Goal: Book appointment/travel/reservation

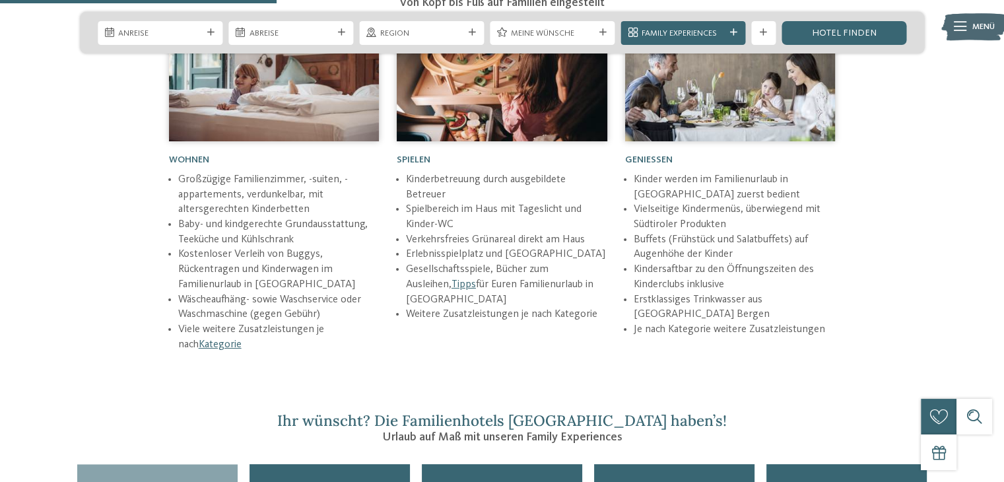
scroll to position [1254, 0]
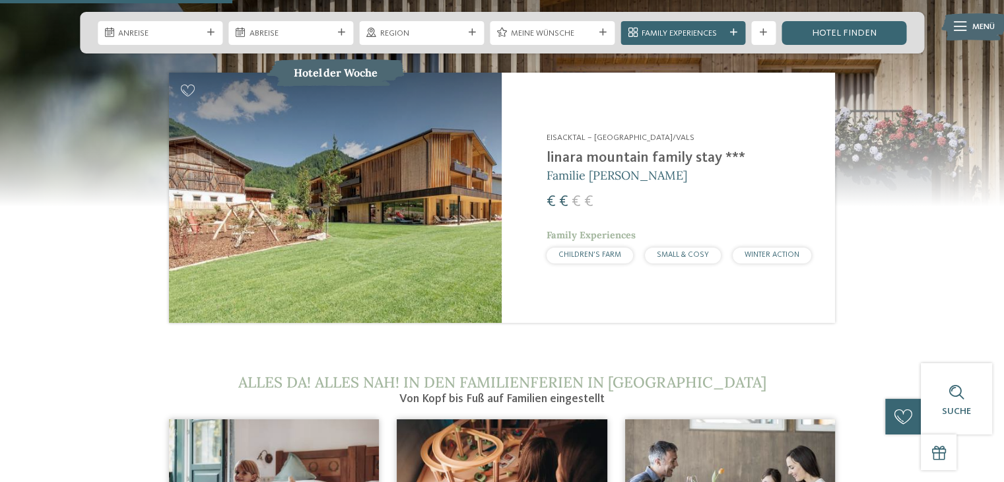
click at [588, 251] on span "CHILDREN’S FARM" at bounding box center [589, 255] width 63 height 8
click at [121, 35] on span "Anreise" at bounding box center [159, 34] width 83 height 12
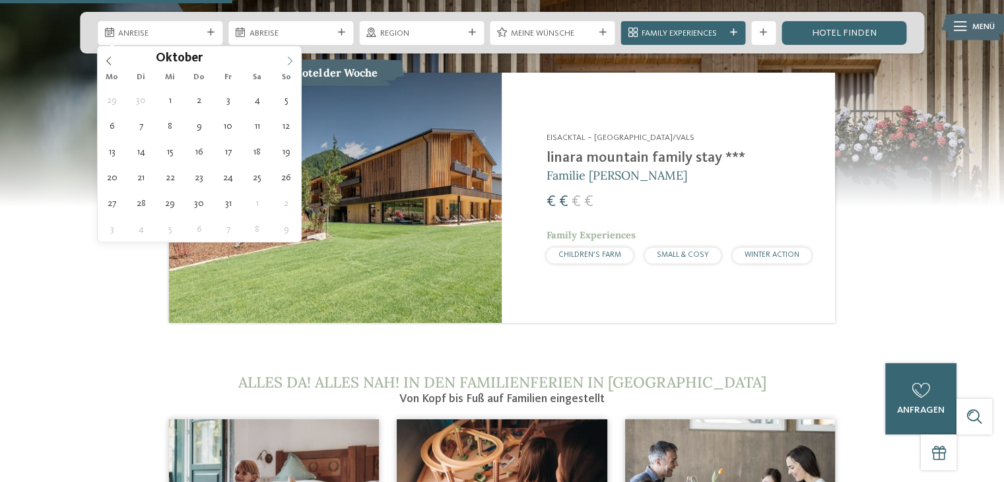
click at [289, 59] on icon at bounding box center [289, 60] width 9 height 9
type div "[DATE]"
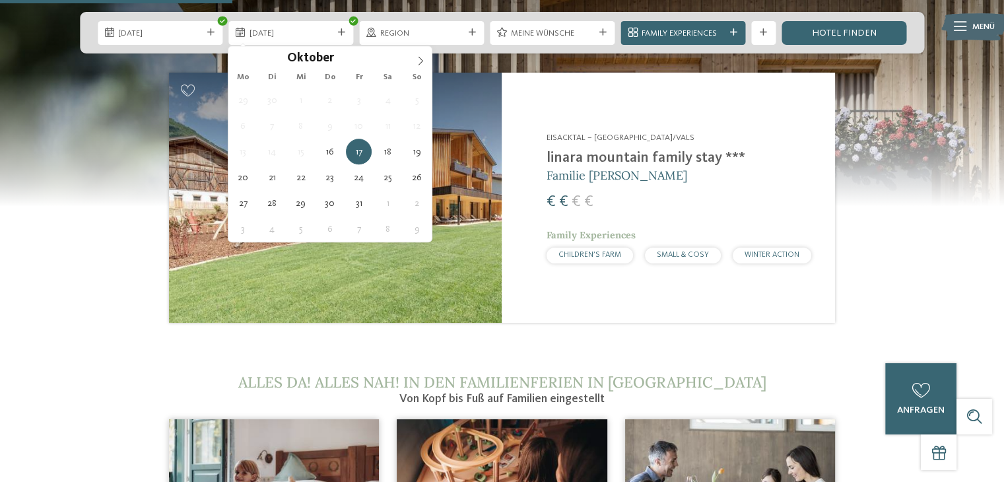
type div "[DATE]"
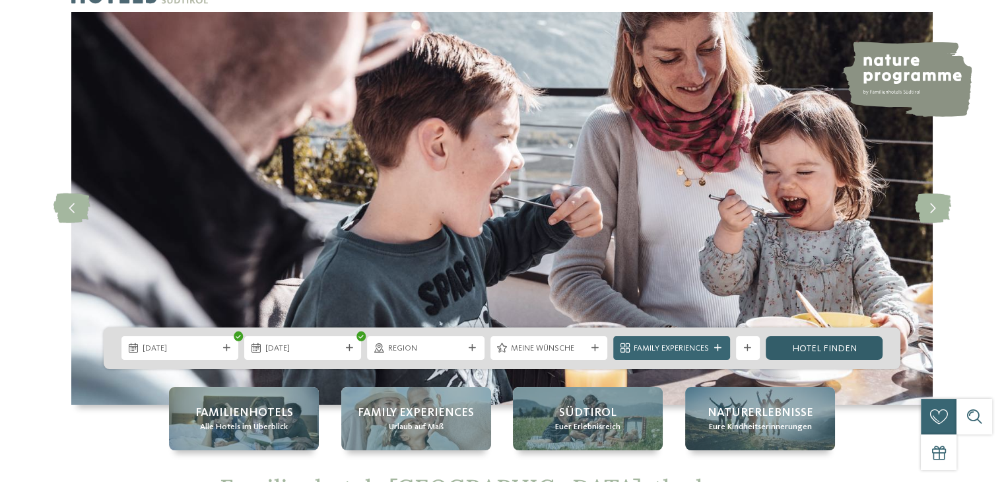
scroll to position [0, 0]
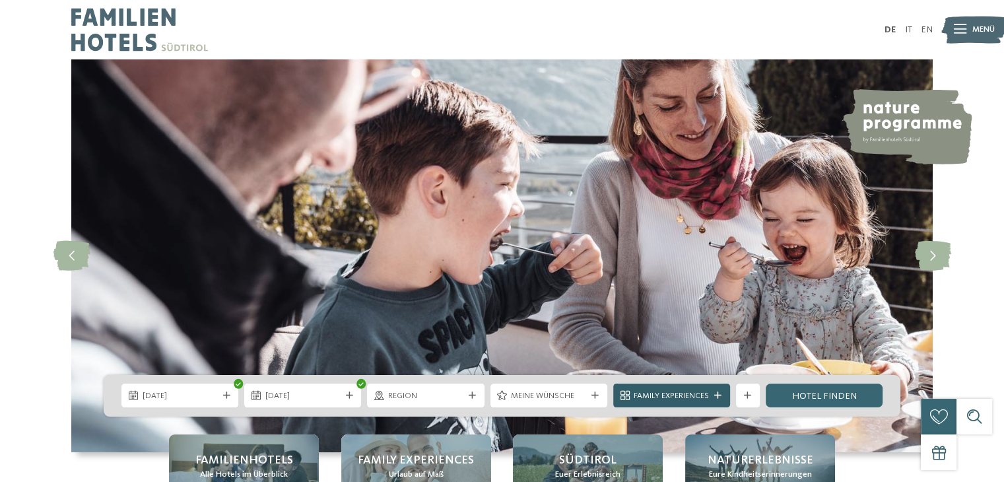
click at [645, 394] on span "Family Experiences" at bounding box center [670, 396] width 75 height 12
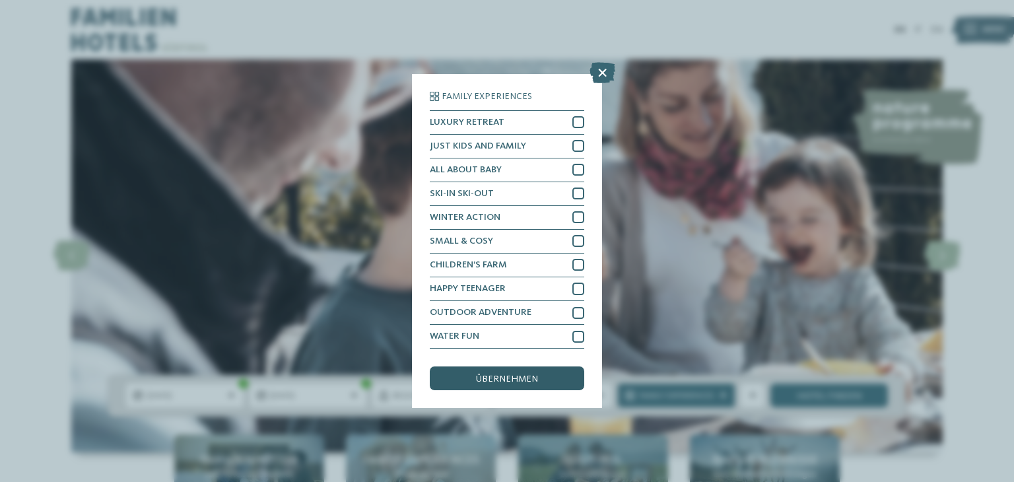
click at [542, 381] on div "übernehmen" at bounding box center [507, 378] width 154 height 24
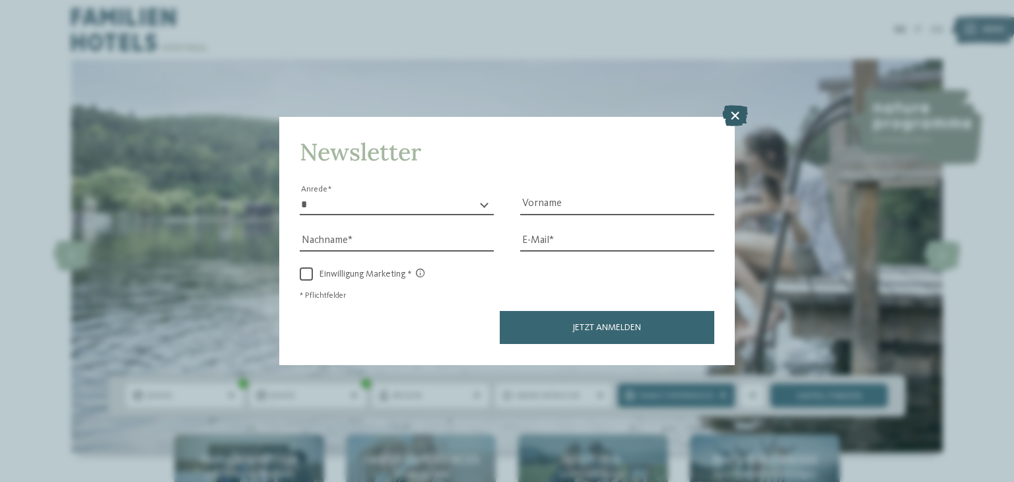
click at [736, 113] on icon at bounding box center [735, 116] width 26 height 21
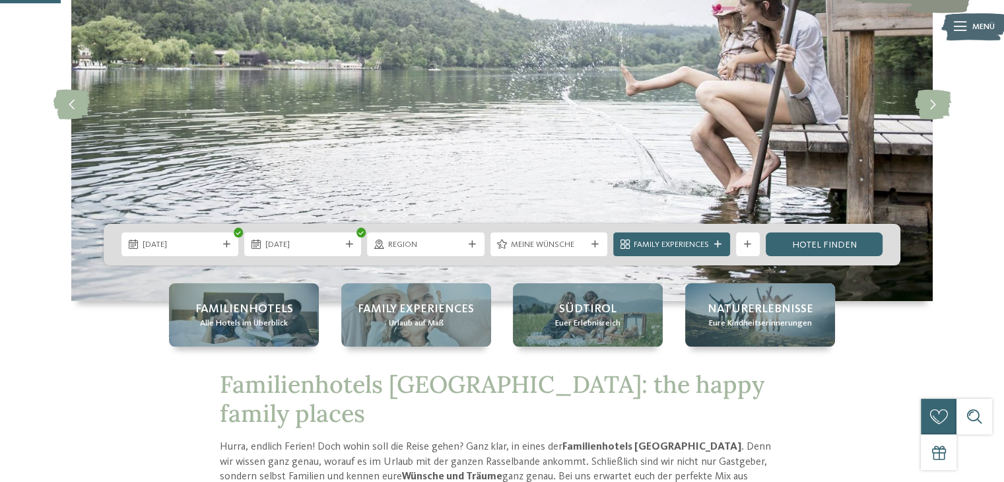
scroll to position [330, 0]
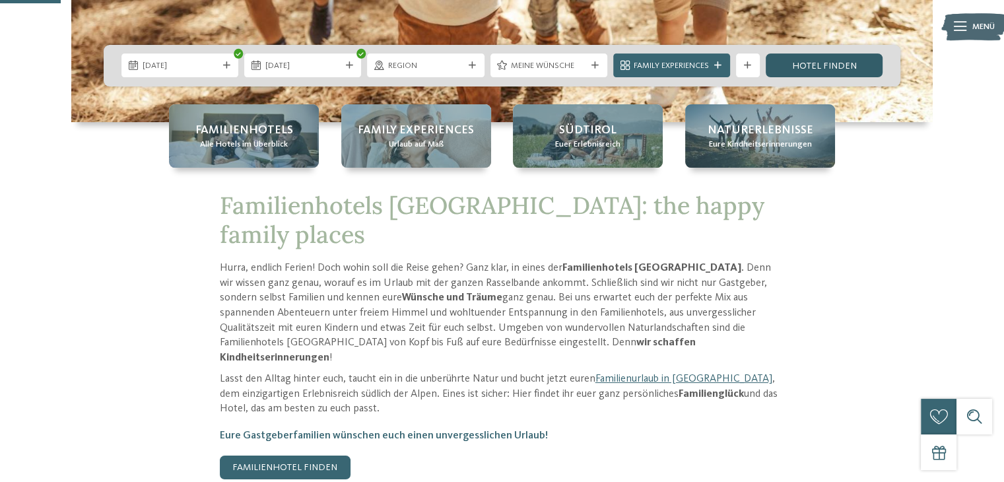
click at [827, 64] on link "Hotel finden" at bounding box center [823, 65] width 117 height 24
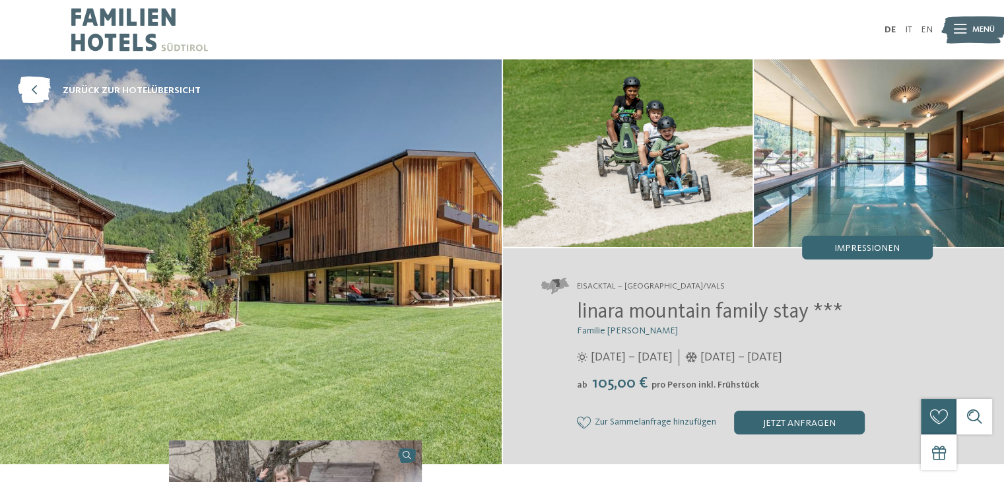
click at [965, 30] on icon at bounding box center [959, 29] width 13 height 9
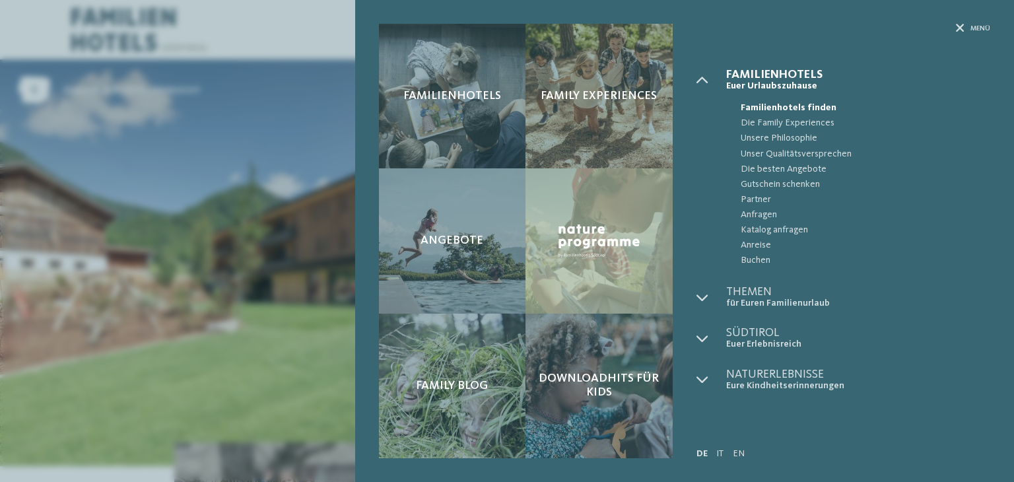
click at [256, 257] on div "Familienhotels Family Experiences Angebote" at bounding box center [507, 241] width 1014 height 482
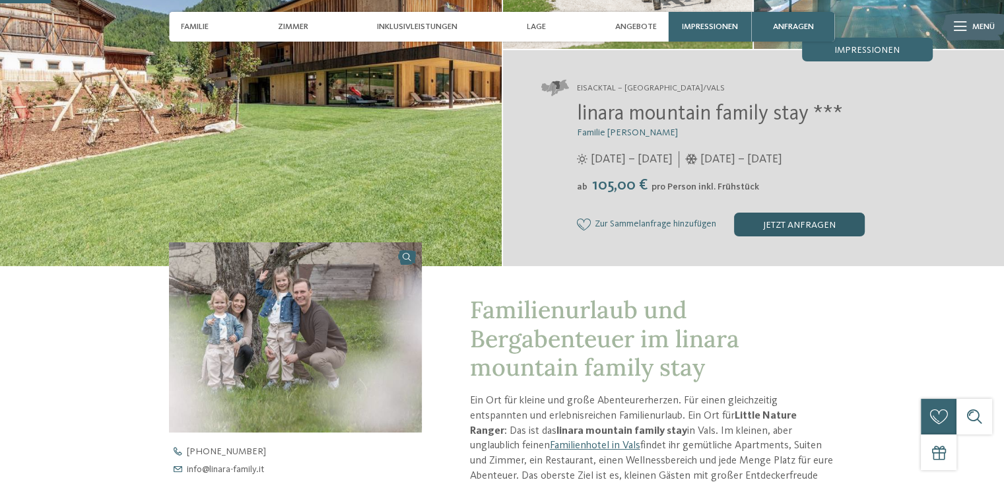
click at [778, 222] on div "jetzt anfragen" at bounding box center [799, 224] width 131 height 24
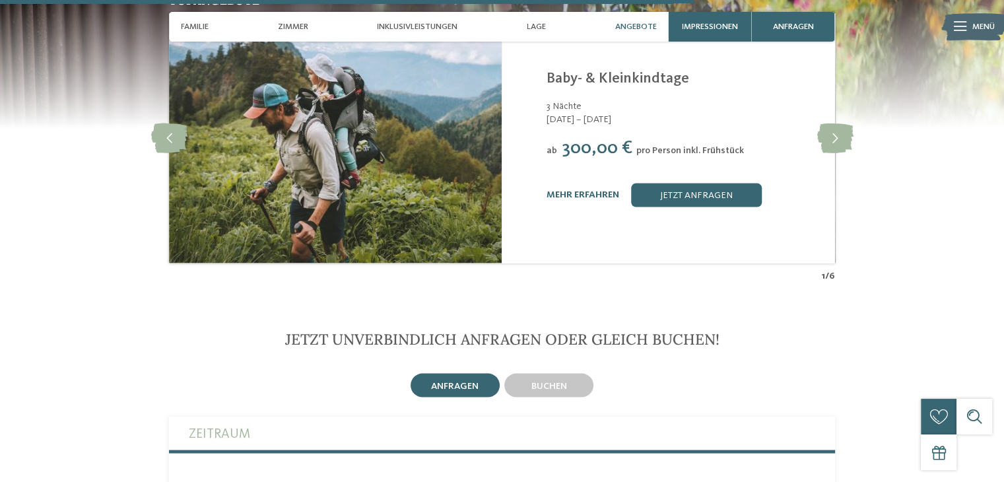
scroll to position [2302, 0]
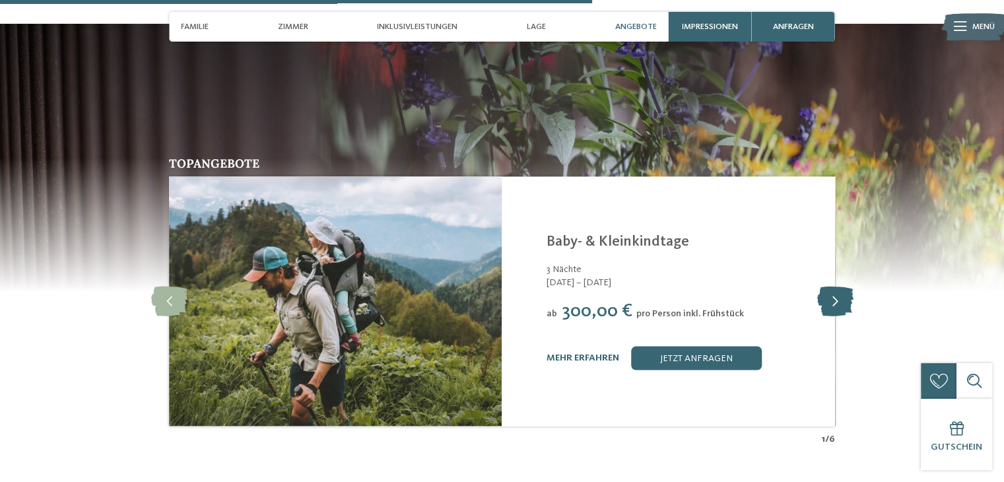
click at [835, 286] on icon at bounding box center [834, 301] width 36 height 30
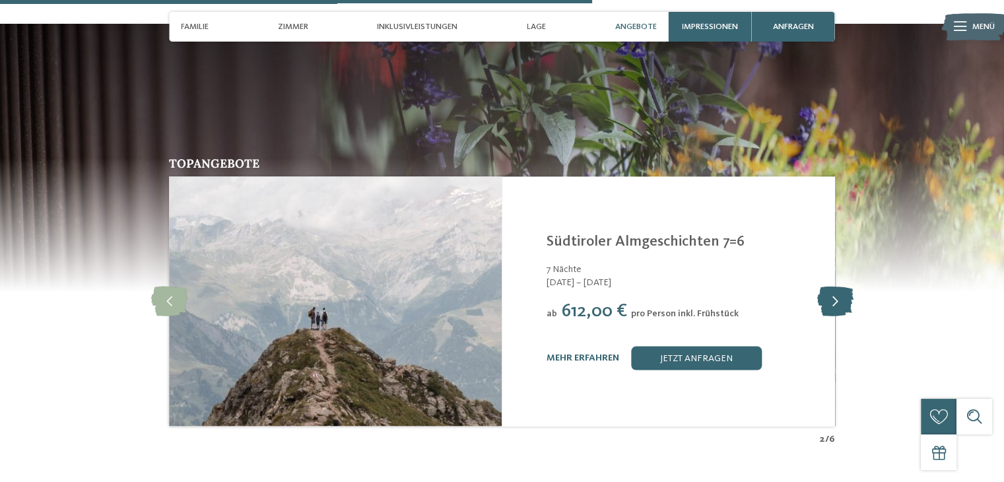
click at [835, 286] on icon at bounding box center [834, 301] width 36 height 30
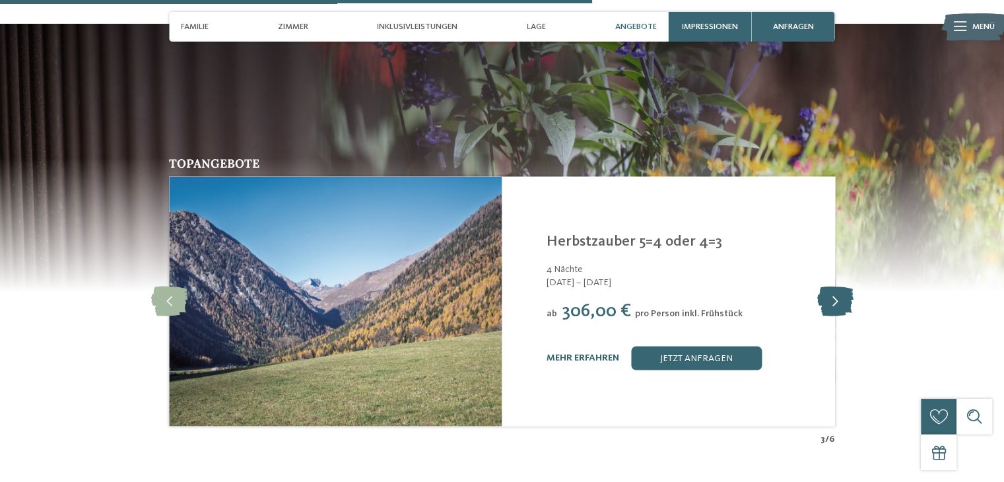
click at [835, 286] on icon at bounding box center [834, 301] width 36 height 30
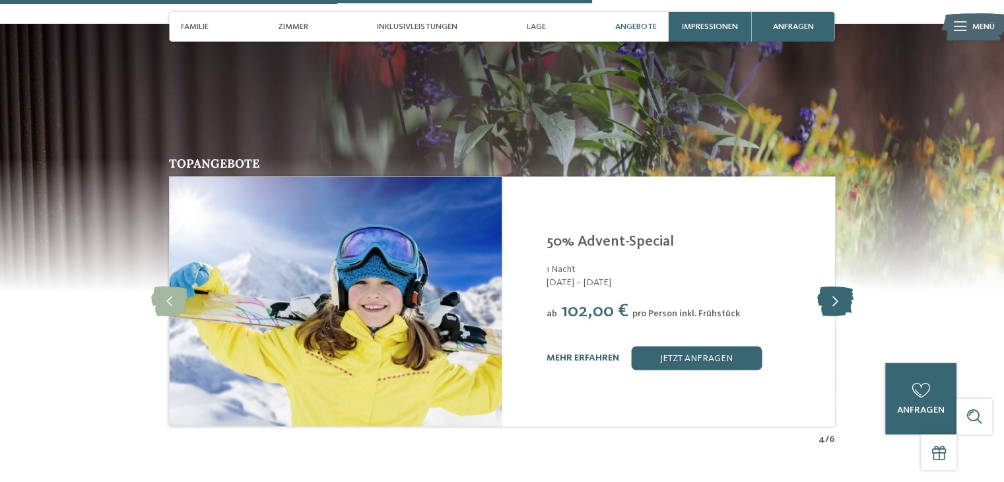
click at [835, 286] on icon at bounding box center [834, 301] width 36 height 30
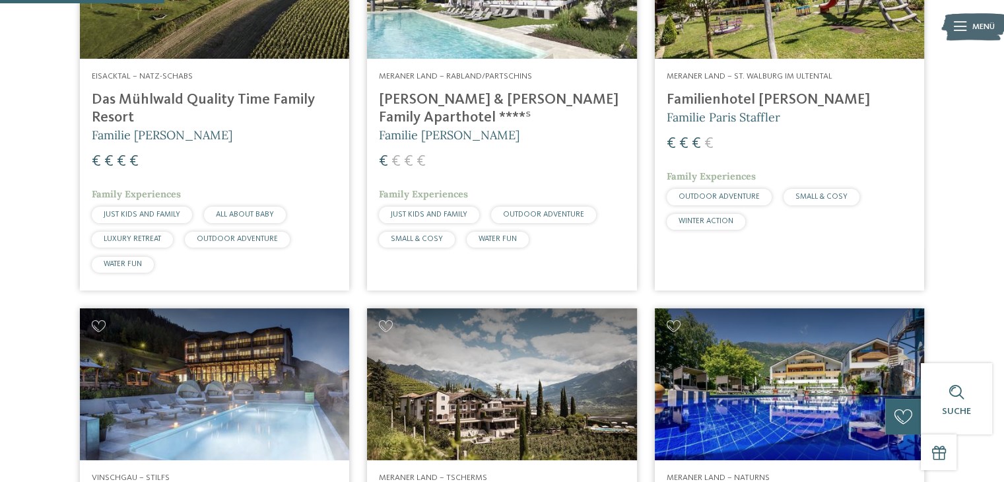
scroll to position [580, 0]
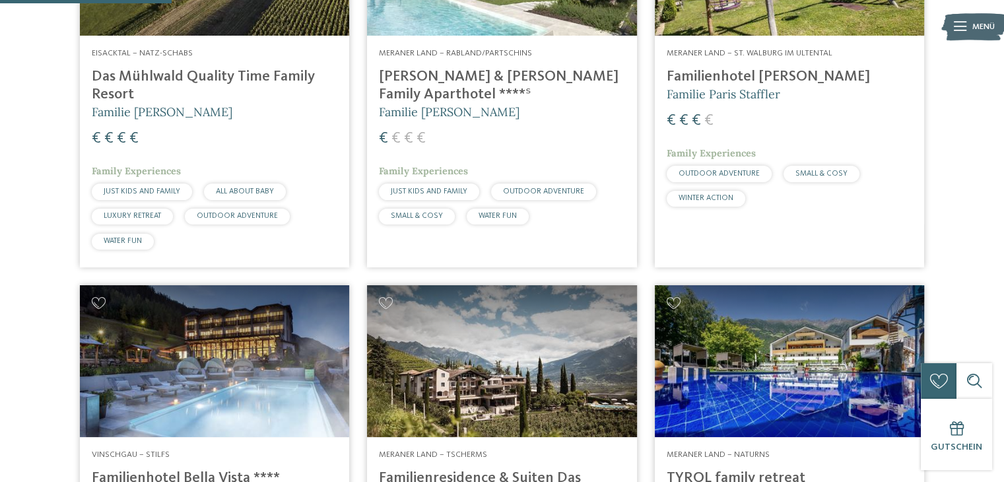
click at [140, 190] on span "JUST KIDS AND FAMILY" at bounding box center [142, 191] width 77 height 8
